Goal: Information Seeking & Learning: Learn about a topic

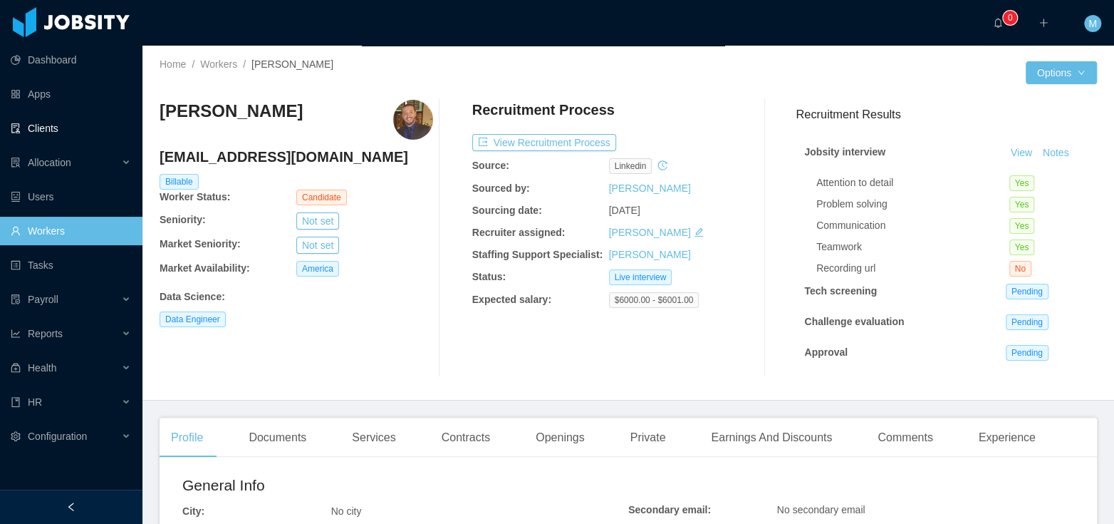
click at [56, 125] on link "Clients" at bounding box center [71, 128] width 120 height 28
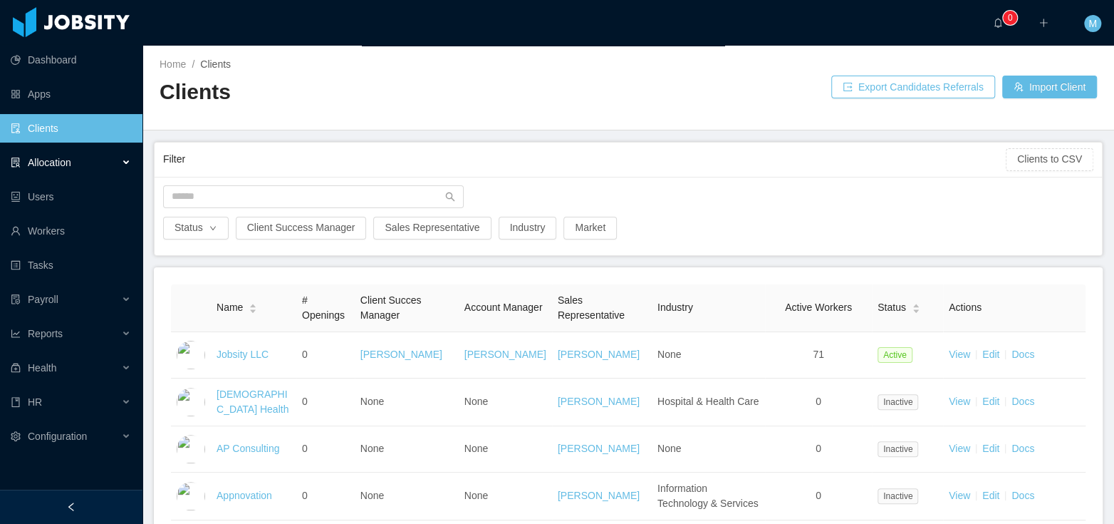
click at [83, 160] on div "Allocation" at bounding box center [71, 162] width 142 height 28
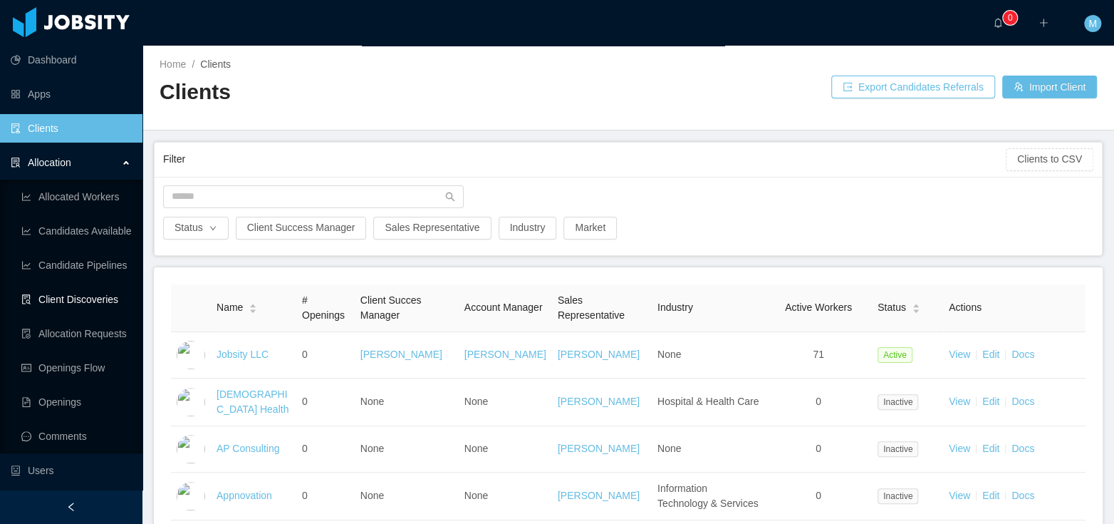
click at [78, 294] on link "Client Discoveries" at bounding box center [76, 299] width 110 height 28
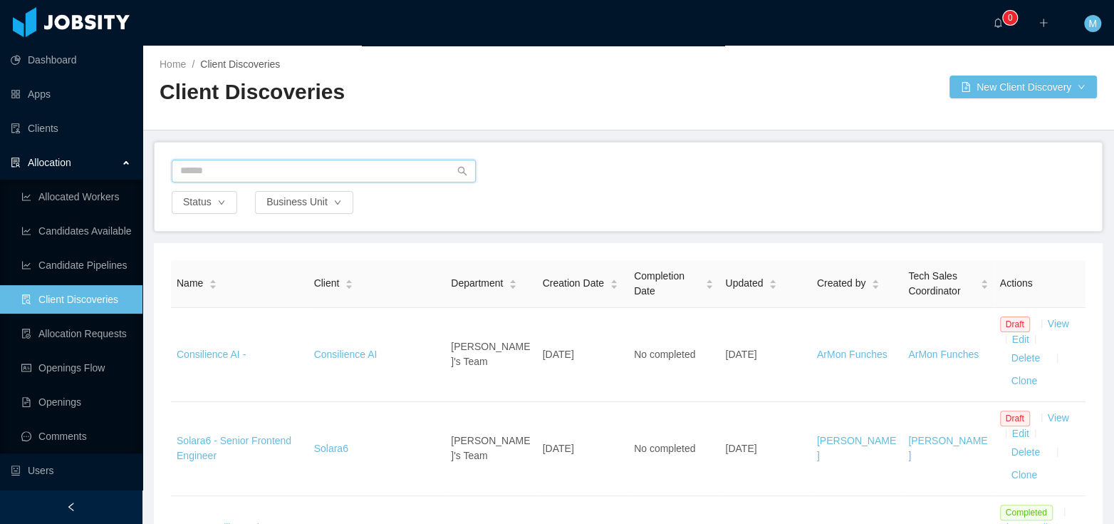
click at [254, 172] on input "text" at bounding box center [324, 171] width 304 height 23
type input "******"
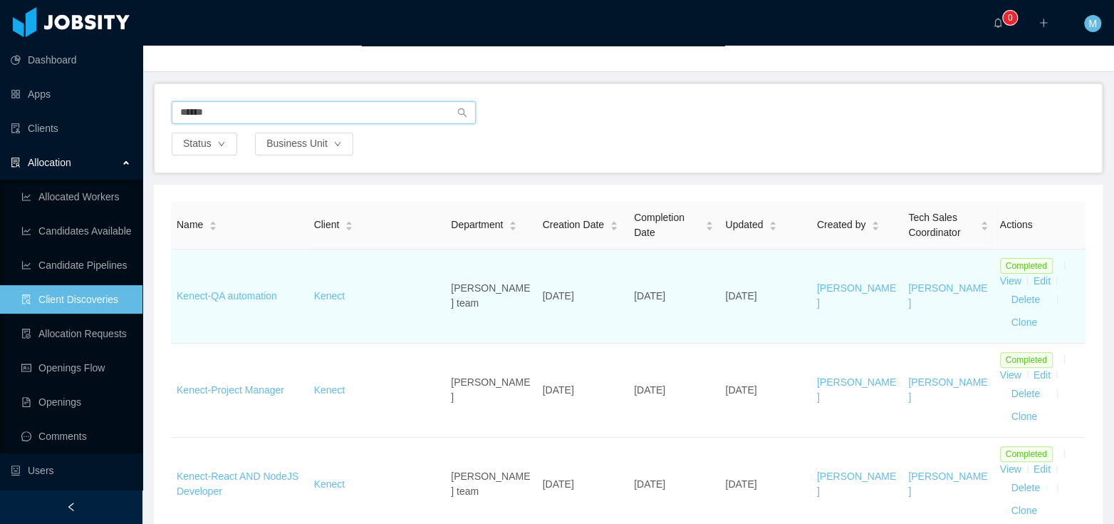
scroll to position [67, 0]
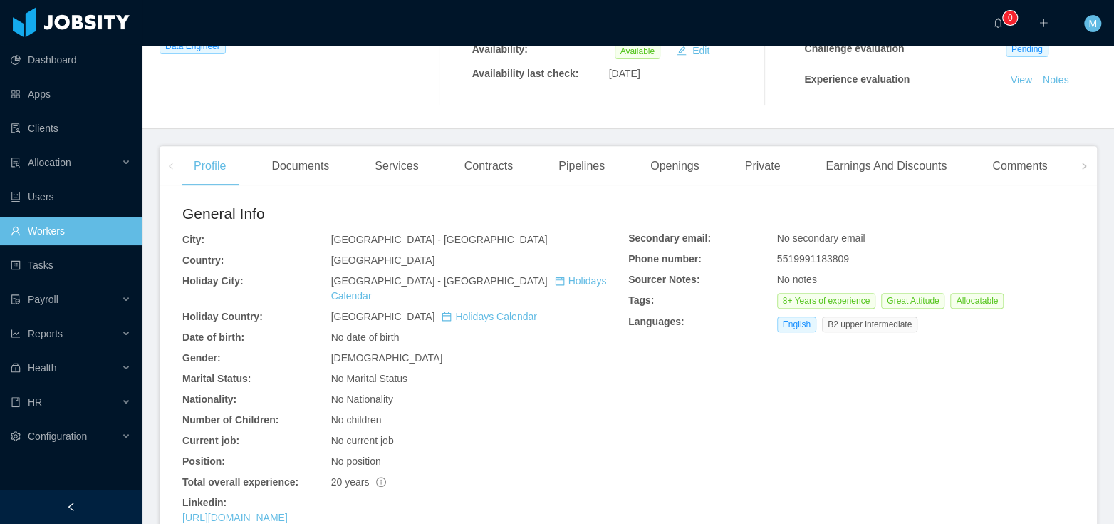
scroll to position [450, 0]
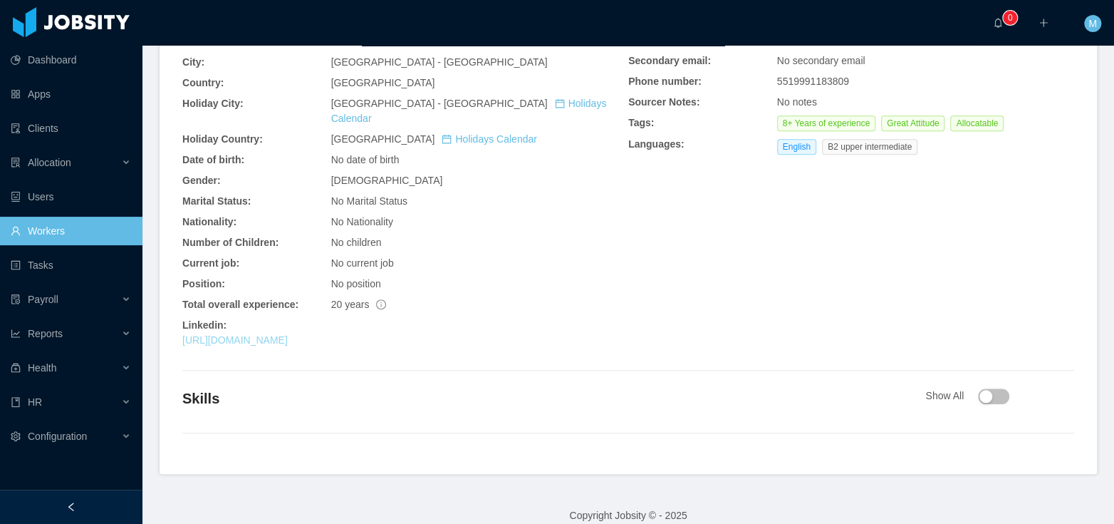
click at [288, 334] on link "[URL][DOMAIN_NAME]" at bounding box center [234, 339] width 105 height 11
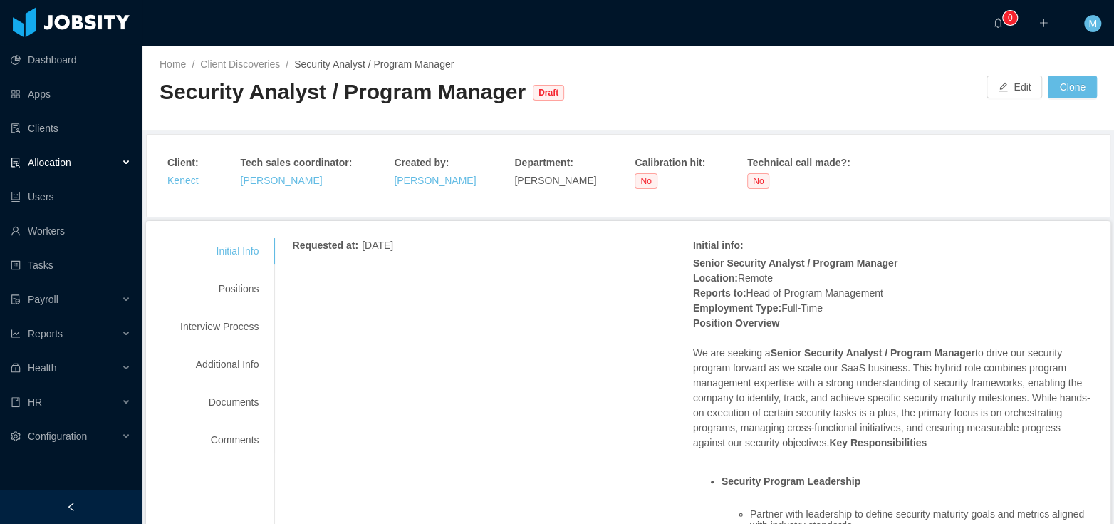
click at [865, 238] on div "Initial info :" at bounding box center [891, 245] width 397 height 15
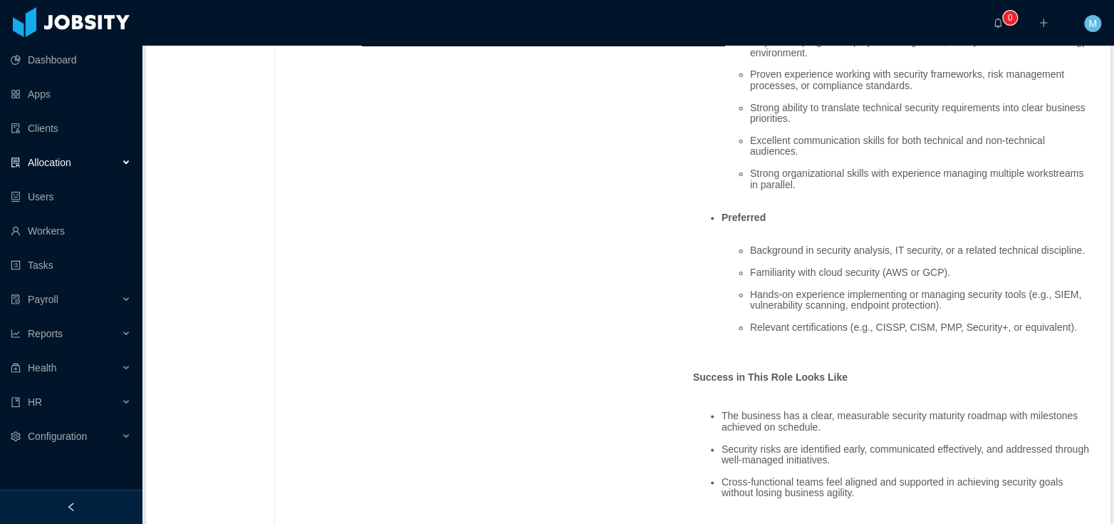
scroll to position [1373, 0]
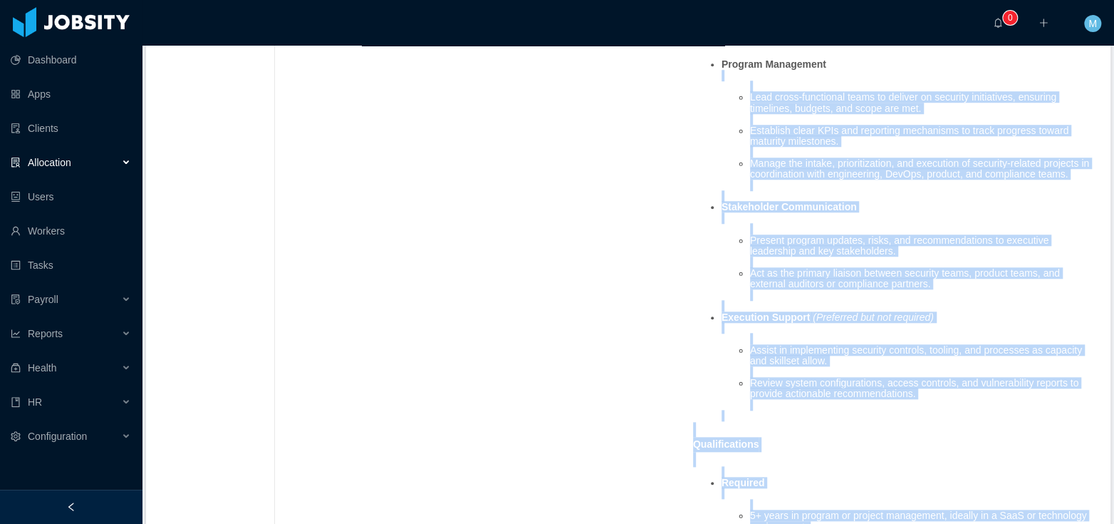
drag, startPoint x: 865, startPoint y: 184, endPoint x: 746, endPoint y: 72, distance: 162.7
click at [746, 72] on div "Senior Security Analyst / Program Manager Location: Remote Reports to: Head of …" at bounding box center [893, 348] width 400 height 1302
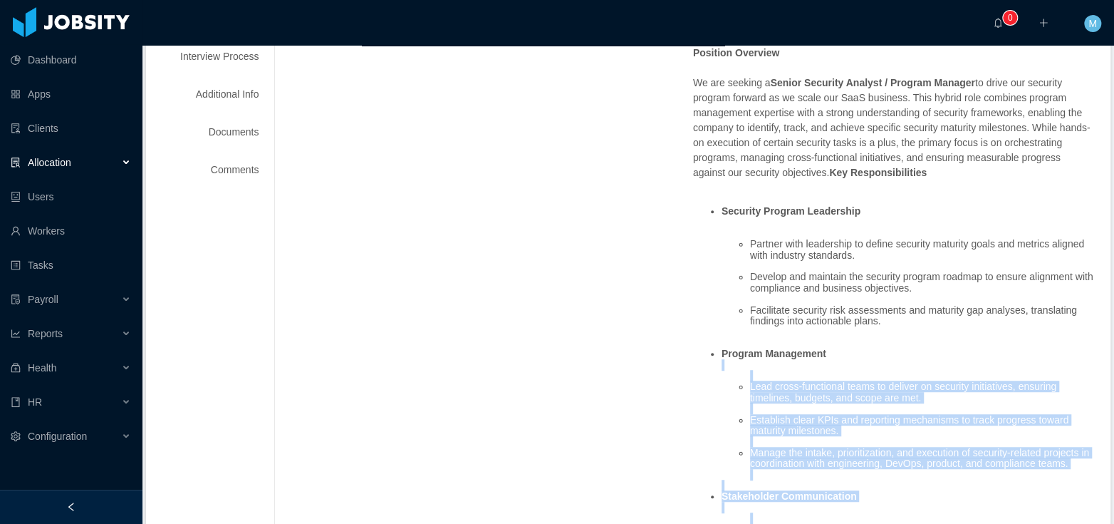
scroll to position [0, 0]
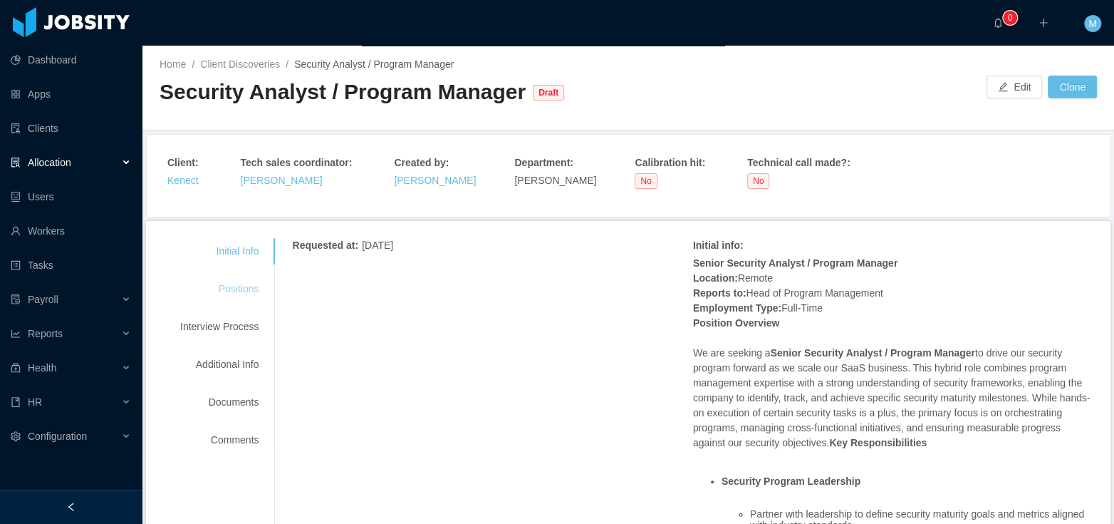
click at [256, 276] on div "Positions" at bounding box center [219, 289] width 113 height 26
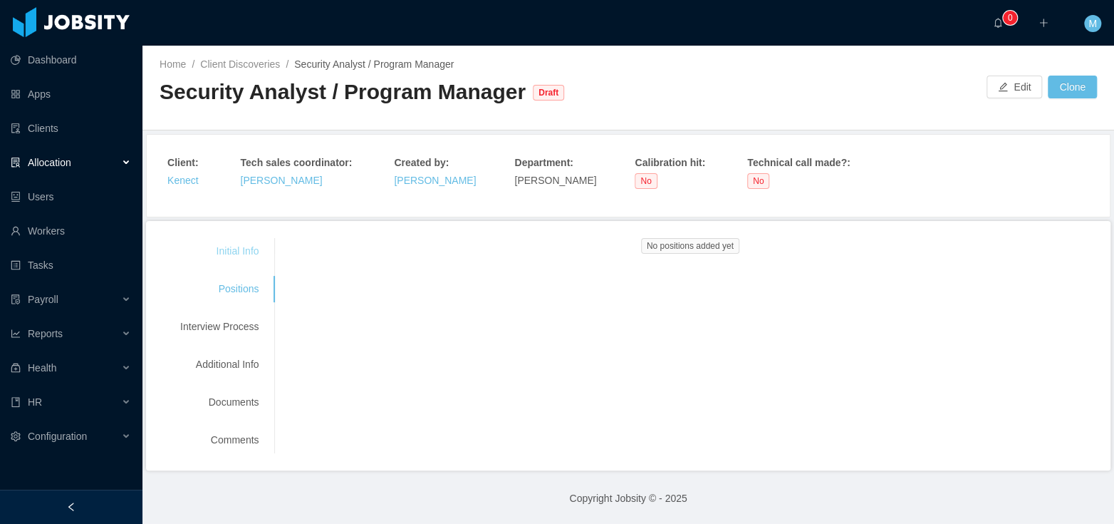
click at [244, 252] on div "Initial Info" at bounding box center [219, 251] width 113 height 26
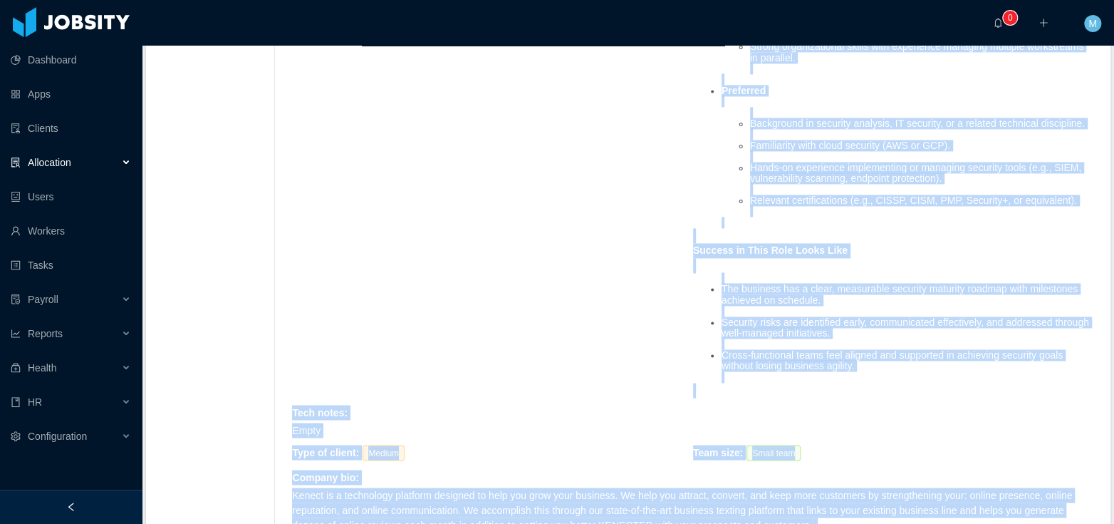
scroll to position [1222, 0]
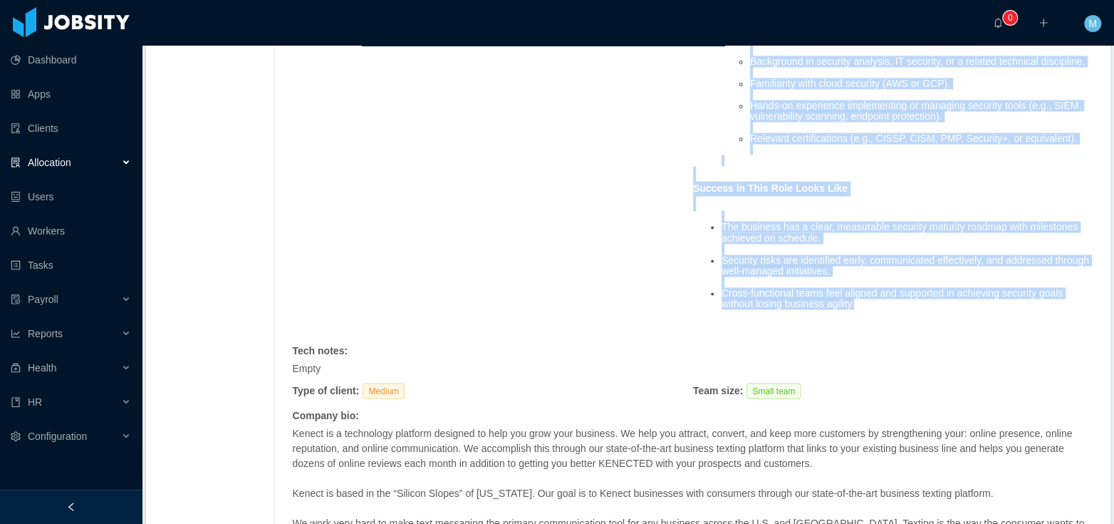
drag, startPoint x: 705, startPoint y: 263, endPoint x: 937, endPoint y: 321, distance: 239.4
copy span "Security Program Leadership Partner with leadership to define security maturity…"
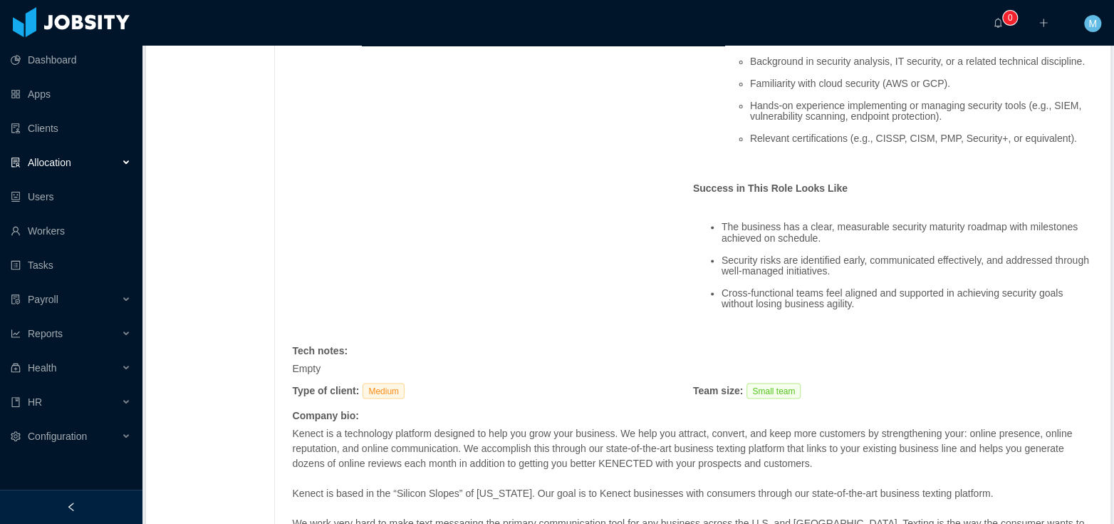
click at [883, 358] on div "Tech notes :" at bounding box center [691, 350] width 798 height 15
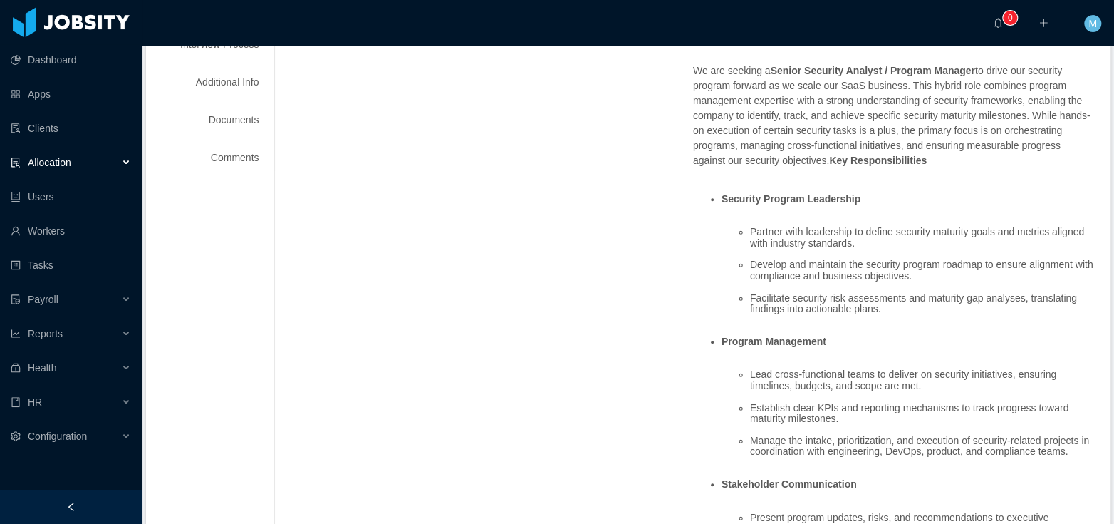
scroll to position [623, 0]
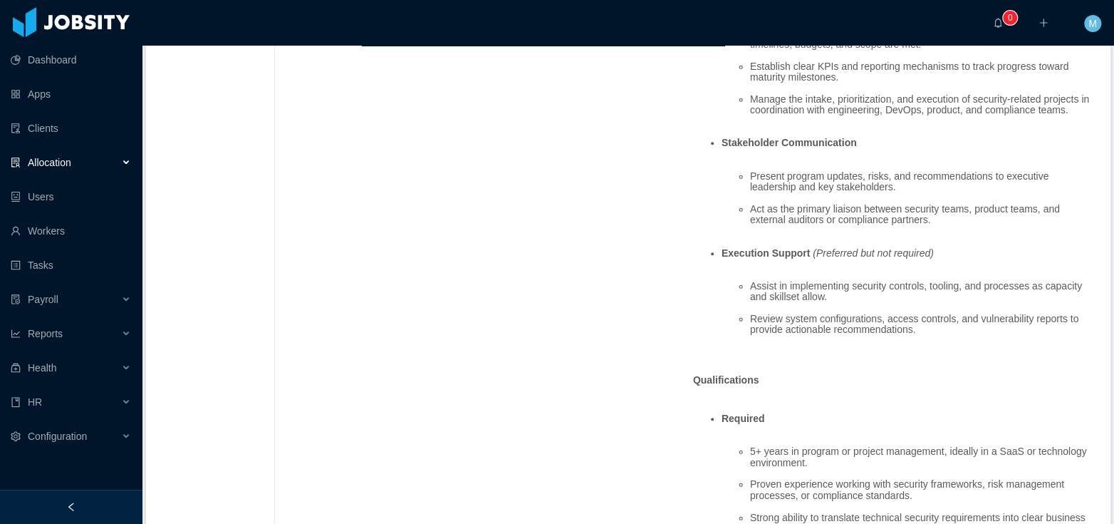
click at [952, 206] on ul "Present program updates, risks, and recommendations to executive leadership and…" at bounding box center [908, 198] width 372 height 77
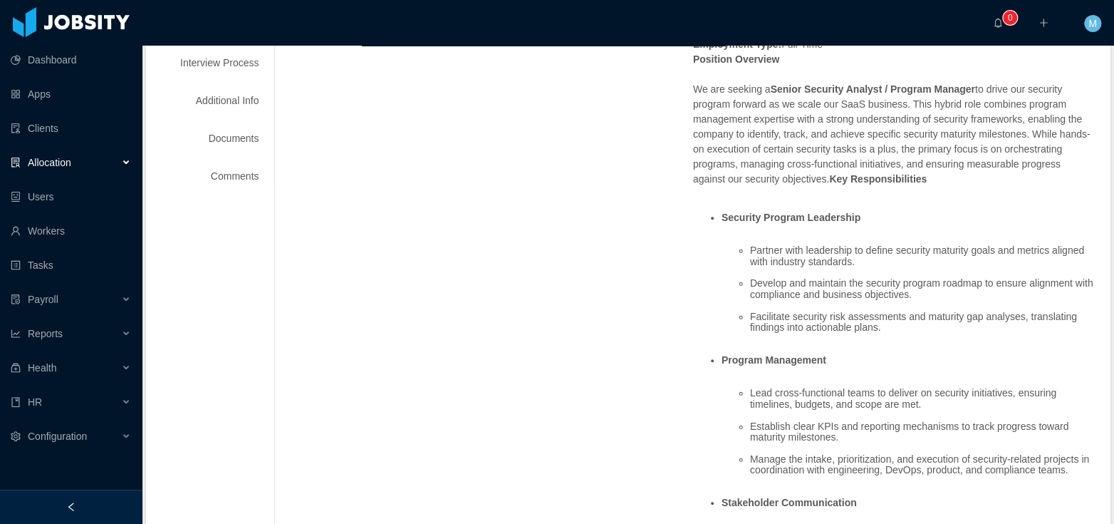
scroll to position [56, 0]
